Goal: Navigation & Orientation: Find specific page/section

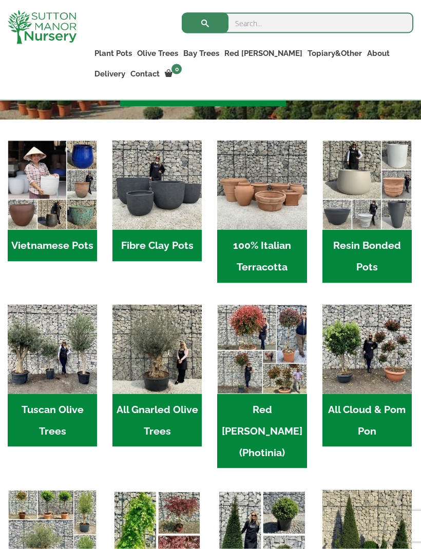
scroll to position [272, 0]
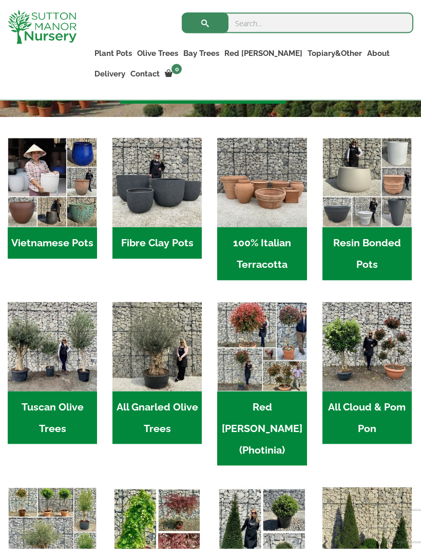
click at [174, 243] on h2 "Fibre Clay Pots (3)" at bounding box center [156, 243] width 89 height 32
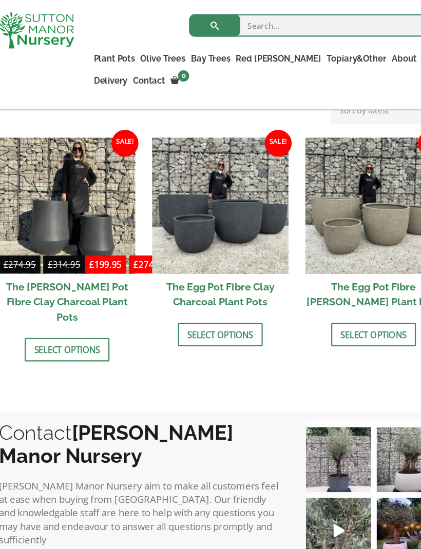
scroll to position [332, 0]
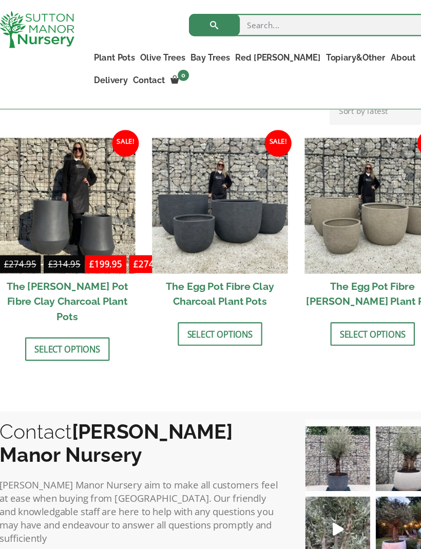
click at [217, 209] on img at bounding box center [210, 189] width 125 height 125
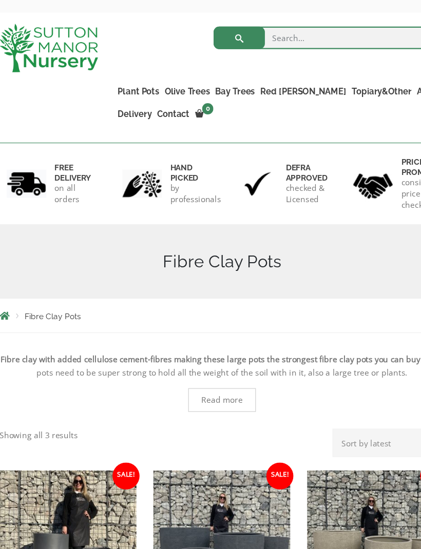
scroll to position [47, 0]
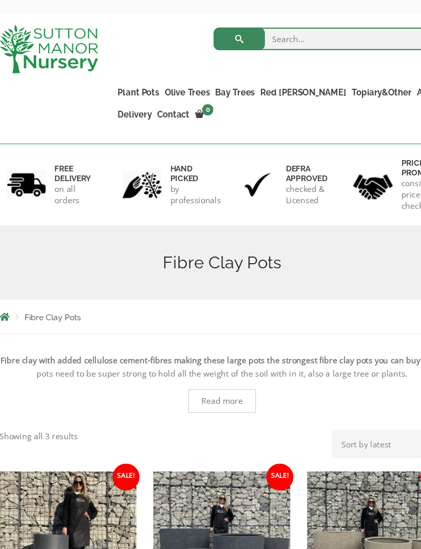
click at [0, 0] on link "The Capri Pots" at bounding box center [0, 0] width 0 height 0
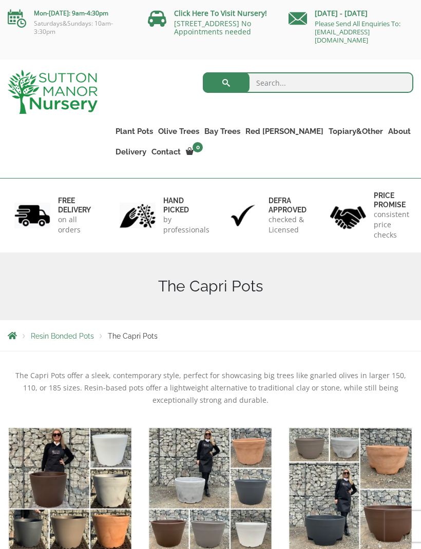
click at [0, 0] on link "The Brunello Pots" at bounding box center [0, 0] width 0 height 0
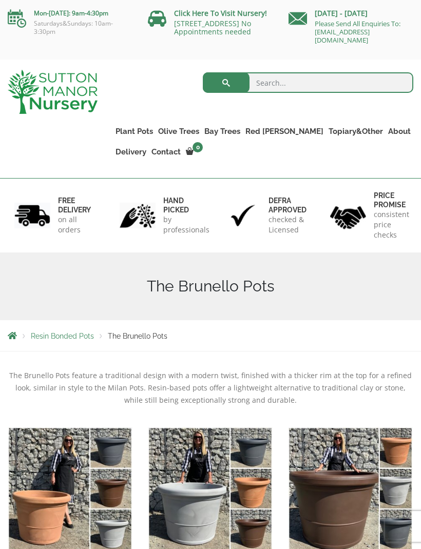
click at [0, 0] on link "The Venice Cube Pots" at bounding box center [0, 0] width 0 height 0
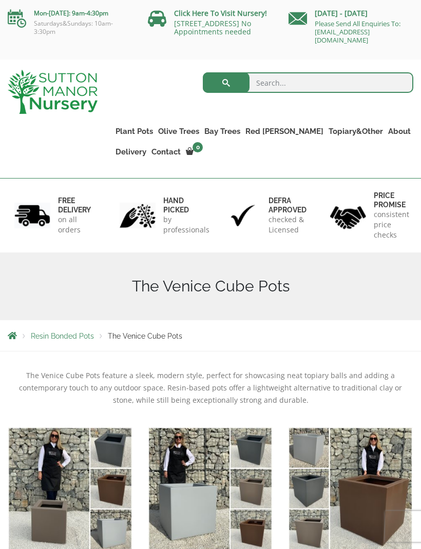
click at [0, 0] on link "Ligustrum Pom Poms" at bounding box center [0, 0] width 0 height 0
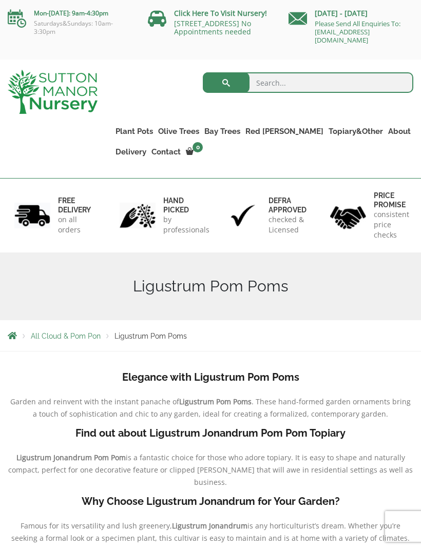
click at [0, 0] on link "Acers" at bounding box center [0, 0] width 0 height 0
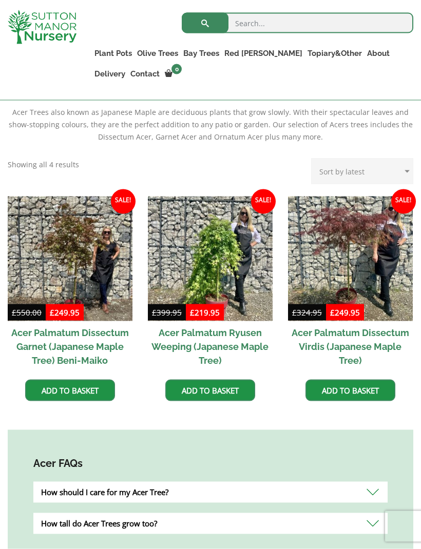
scroll to position [249, 0]
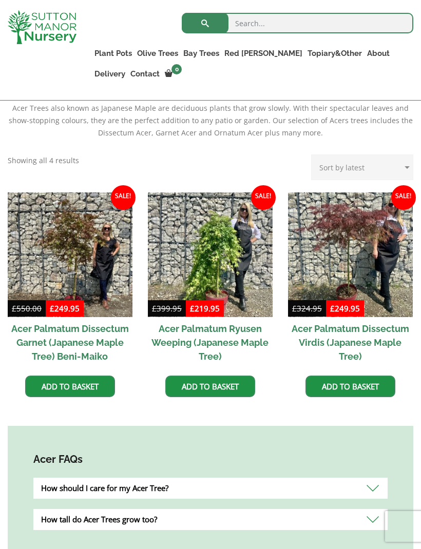
click at [372, 265] on img at bounding box center [350, 254] width 125 height 125
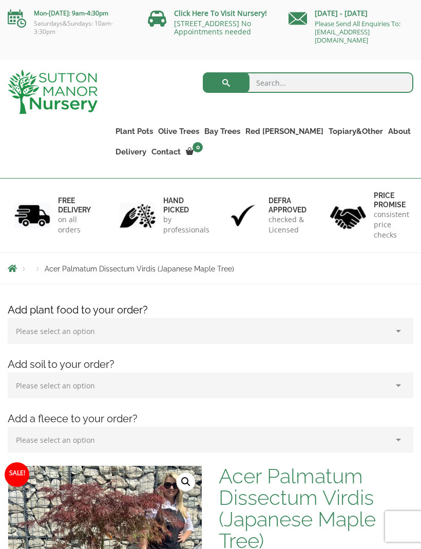
click at [0, 0] on link "Buxus Sempervirens" at bounding box center [0, 0] width 0 height 0
click at [0, 0] on link "The Alfresco Pots" at bounding box center [0, 0] width 0 height 0
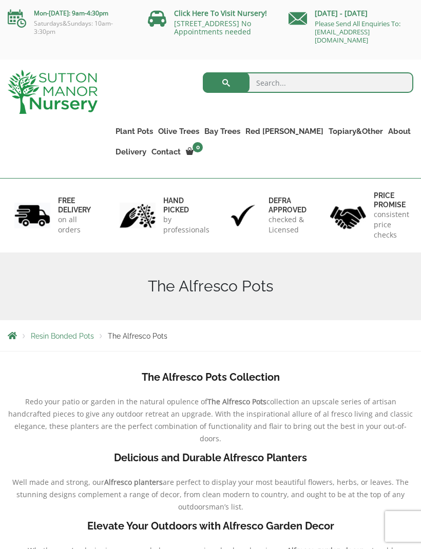
click at [0, 0] on link "The [PERSON_NAME] Oval Pot" at bounding box center [0, 0] width 0 height 0
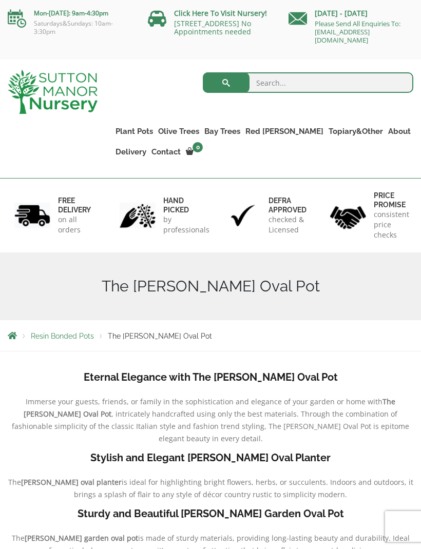
click at [0, 0] on link "Fibre Clay Pots" at bounding box center [0, 0] width 0 height 0
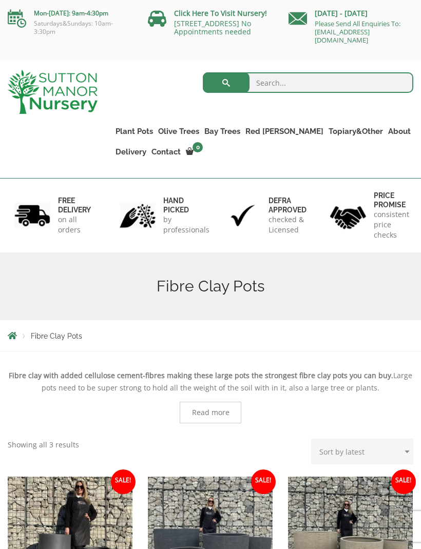
click at [0, 0] on link "The Pompei Pots" at bounding box center [0, 0] width 0 height 0
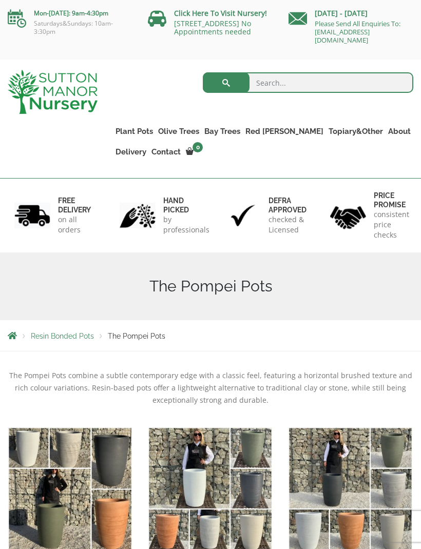
click at [0, 0] on link "The Tuscany Fruit Pots" at bounding box center [0, 0] width 0 height 0
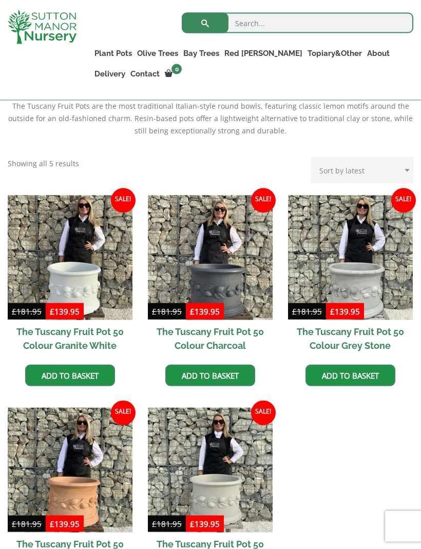
scroll to position [252, 0]
click at [0, 0] on link "The San Marino Pots" at bounding box center [0, 0] width 0 height 0
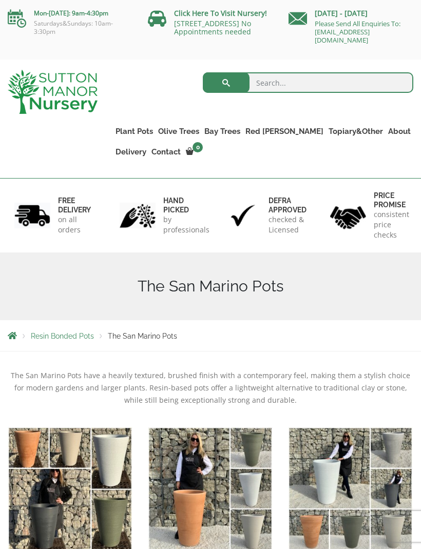
click at [0, 0] on link "The Mediterranean Pots" at bounding box center [0, 0] width 0 height 0
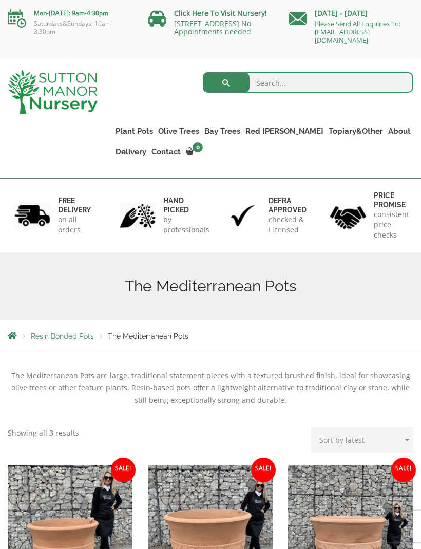
click at [0, 0] on link "The Sicilian Pots" at bounding box center [0, 0] width 0 height 0
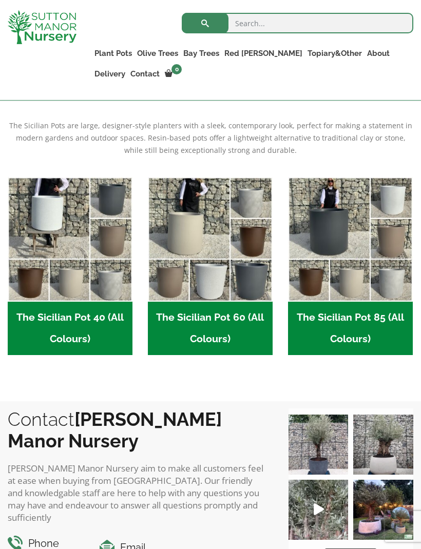
scroll to position [233, 0]
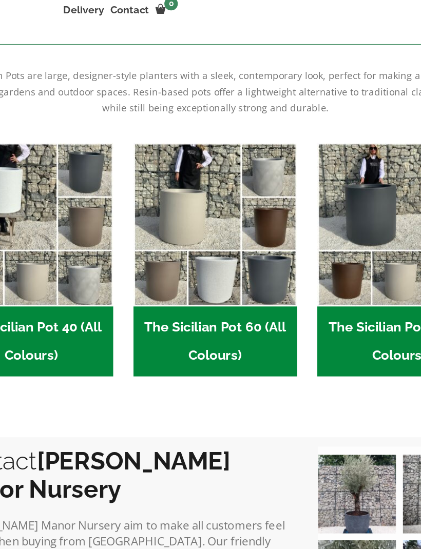
click at [205, 204] on img "Visit product category The Sicilian Pot 60 (All Colours)" at bounding box center [210, 238] width 125 height 125
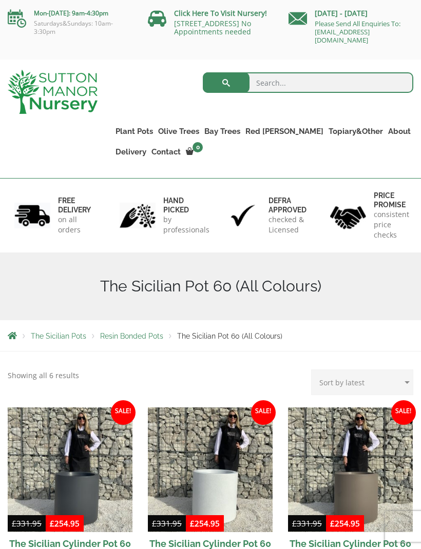
click at [0, 0] on link "The Rome Bowl" at bounding box center [0, 0] width 0 height 0
